Goal: Task Accomplishment & Management: Complete application form

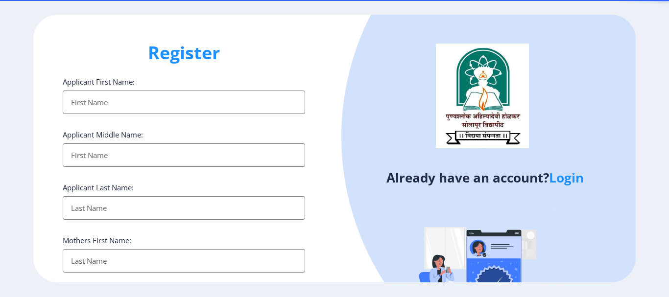
select select
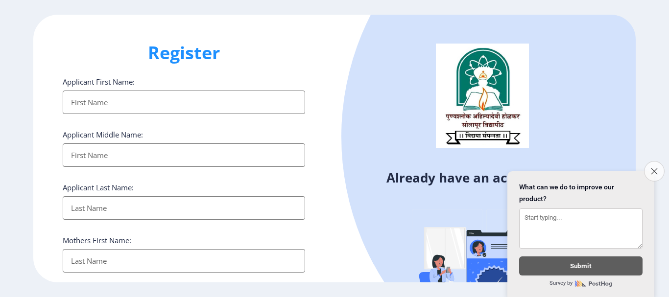
drag, startPoint x: 657, startPoint y: 163, endPoint x: 646, endPoint y: 166, distance: 11.2
click at [656, 163] on button "Close survey" at bounding box center [654, 171] width 19 height 19
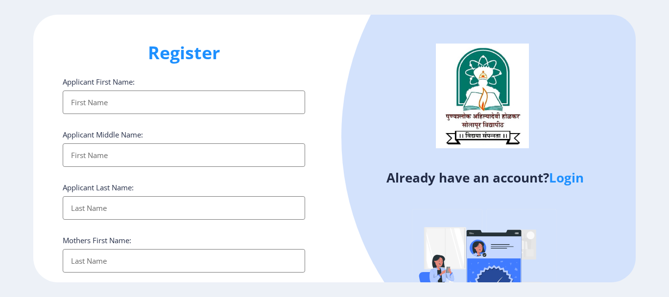
click at [578, 182] on link "Login" at bounding box center [566, 178] width 35 height 18
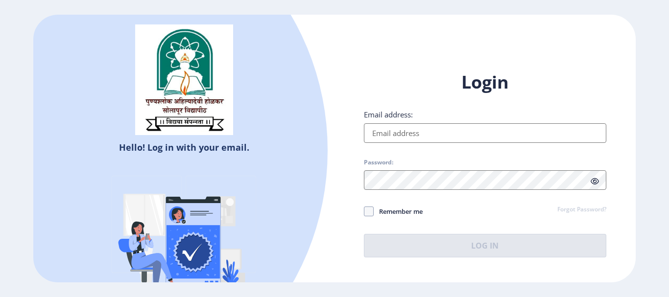
click at [461, 135] on input "Email address:" at bounding box center [485, 133] width 242 height 20
type input "K"
type input "[EMAIL_ADDRESS][DOMAIN_NAME]"
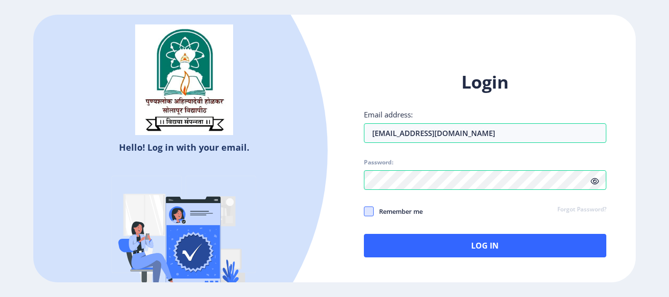
click at [368, 212] on span at bounding box center [369, 212] width 10 height 10
click at [364, 212] on input "Remember me" at bounding box center [364, 211] width 0 height 0
checkbox input "true"
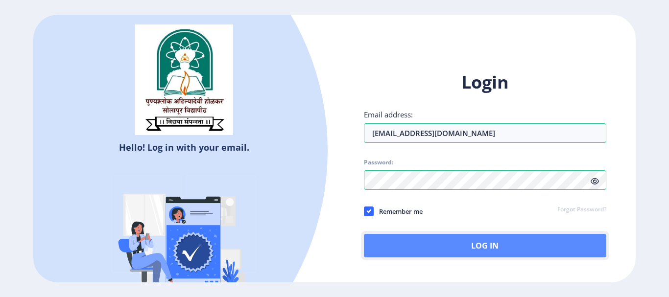
click at [418, 238] on button "Log In" at bounding box center [485, 246] width 242 height 24
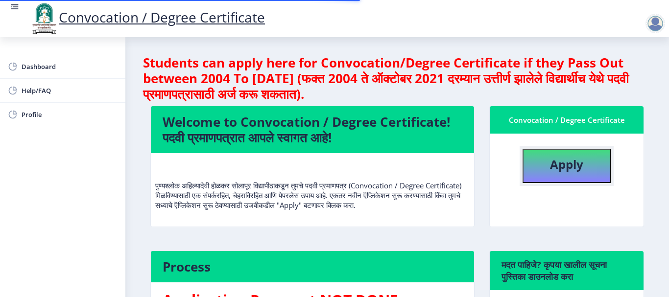
click at [565, 168] on b "Apply" at bounding box center [566, 164] width 33 height 16
select select
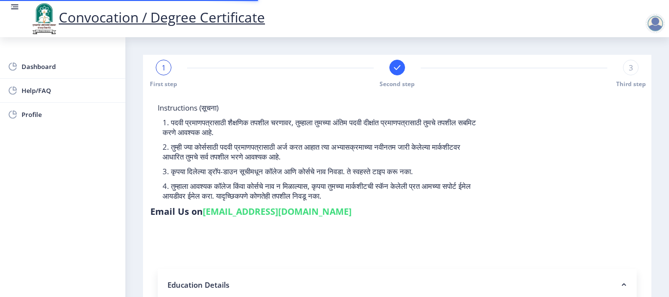
type input "2013032500235546"
select select "External"
select select "2016"
select select "March"
select select "HIGHER SECOND CLASS"
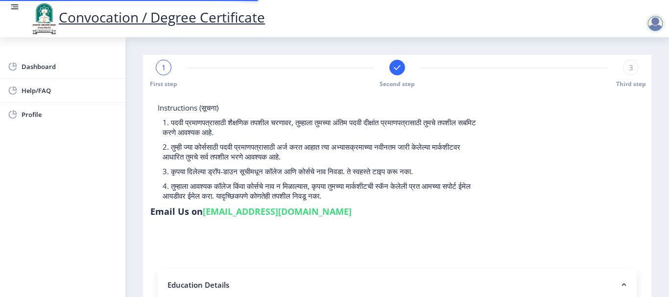
type input "244275"
type input "[PERSON_NAME]"
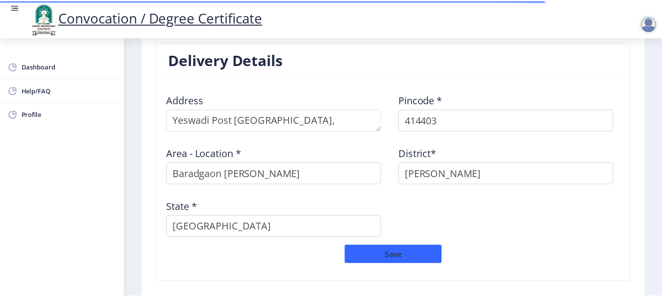
scroll to position [875, 0]
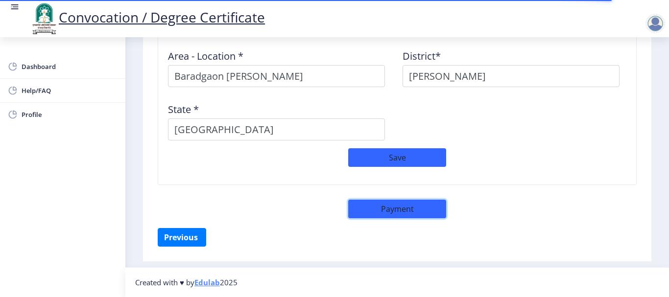
click at [411, 209] on button "Payment" at bounding box center [397, 209] width 98 height 19
select select "sealed"
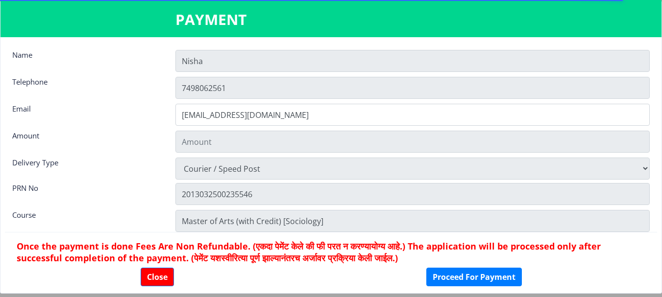
type input "1885"
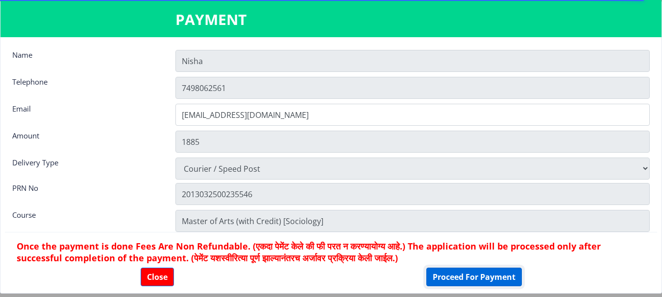
click at [465, 278] on button "Proceed For Payment" at bounding box center [474, 277] width 96 height 19
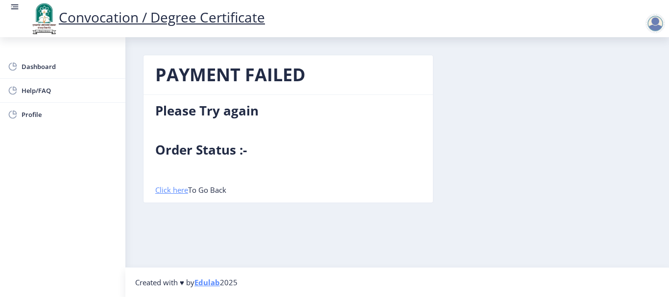
click at [173, 192] on link "Click here" at bounding box center [171, 190] width 33 height 10
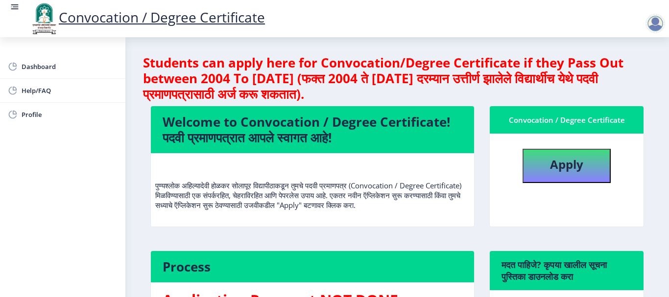
click at [653, 26] on div at bounding box center [656, 24] width 20 height 20
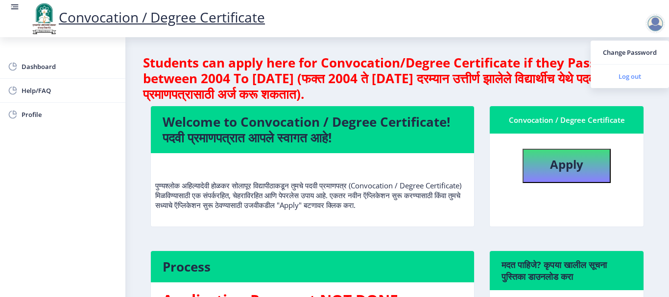
click at [631, 81] on span "Log out" at bounding box center [630, 77] width 63 height 12
